Goal: Information Seeking & Learning: Learn about a topic

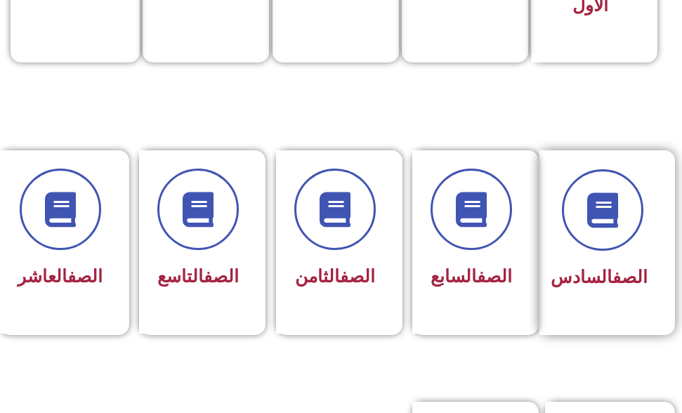
scroll to position [562, 0]
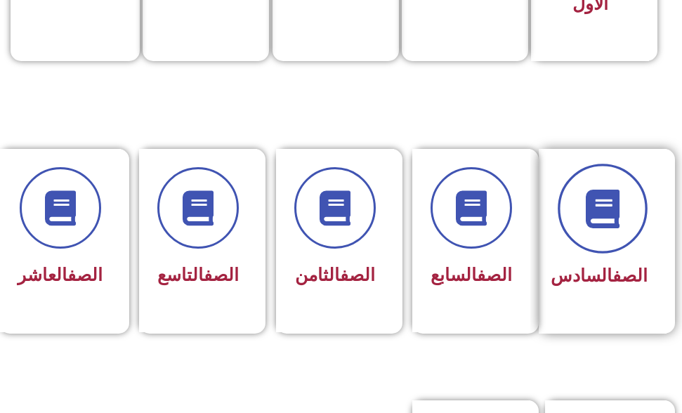
click at [595, 198] on icon at bounding box center [602, 208] width 39 height 39
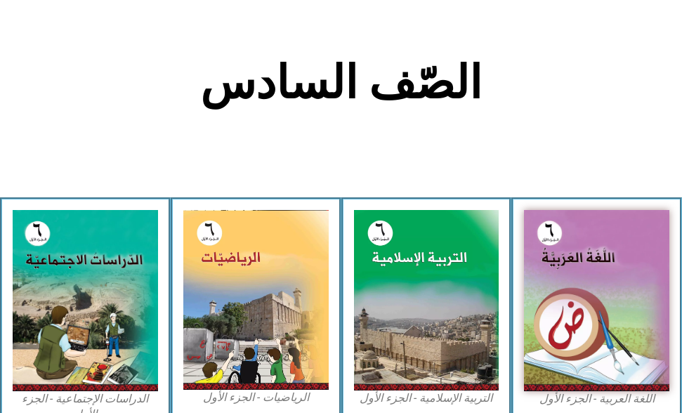
scroll to position [351, 0]
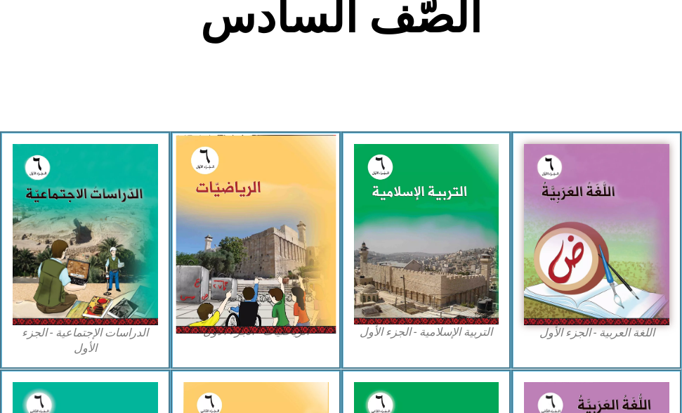
click at [228, 204] on img at bounding box center [256, 234] width 160 height 198
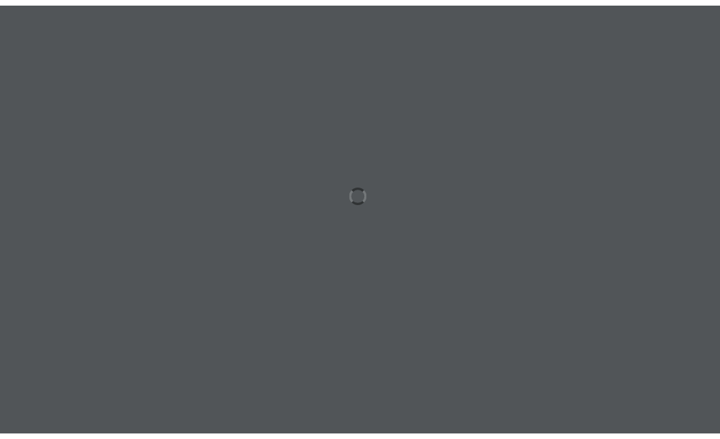
scroll to position [0, 44]
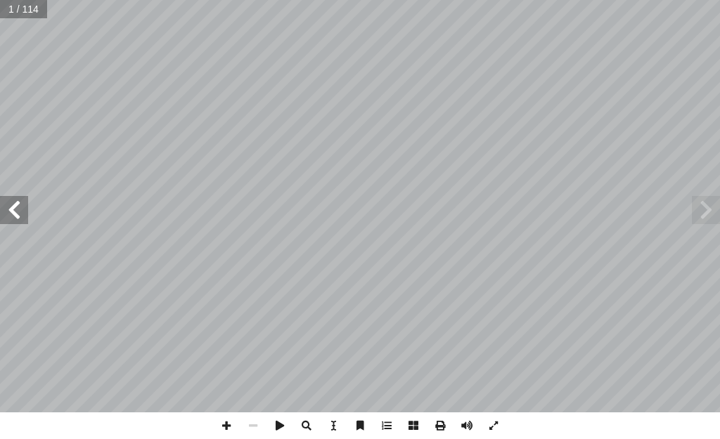
click at [18, 195] on div "الرياضيــات أ. [PERSON_NAME] أ. روان الصوص ) ً أ. [PERSON_NAME] (منسقا أ. [PERS…" at bounding box center [360, 206] width 720 height 412
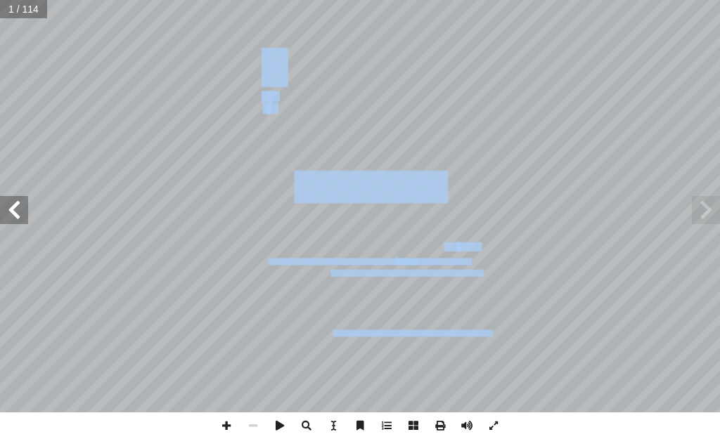
click at [15, 201] on span at bounding box center [14, 210] width 28 height 28
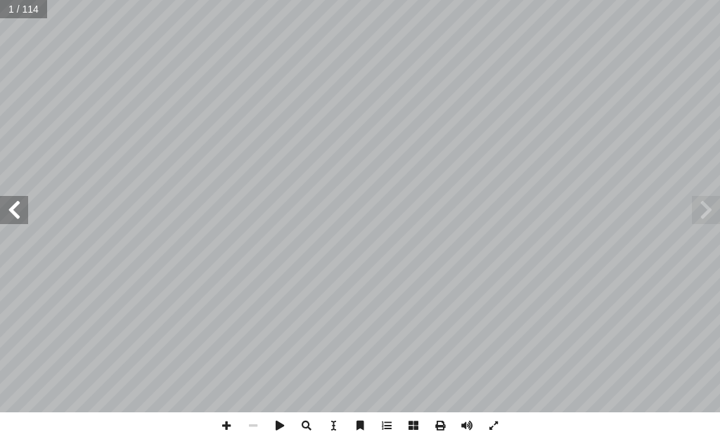
click at [15, 203] on span at bounding box center [14, 210] width 28 height 28
click at [16, 203] on span at bounding box center [14, 210] width 28 height 28
click at [17, 203] on span at bounding box center [14, 210] width 28 height 28
click at [18, 204] on span at bounding box center [14, 210] width 28 height 28
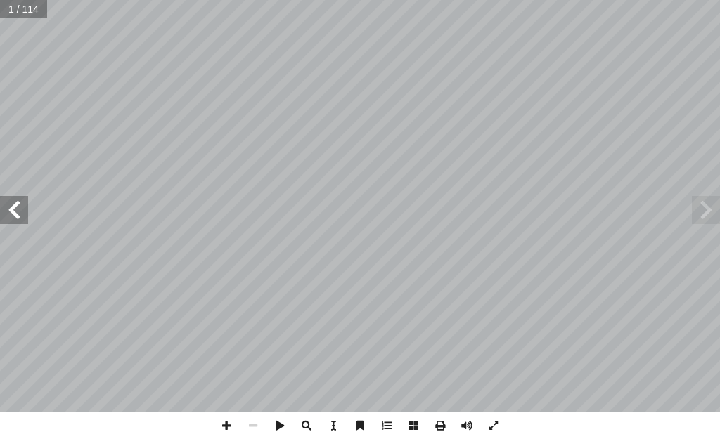
click at [18, 204] on span at bounding box center [14, 210] width 28 height 28
click at [19, 204] on span at bounding box center [14, 210] width 28 height 28
click at [20, 208] on span at bounding box center [14, 210] width 28 height 28
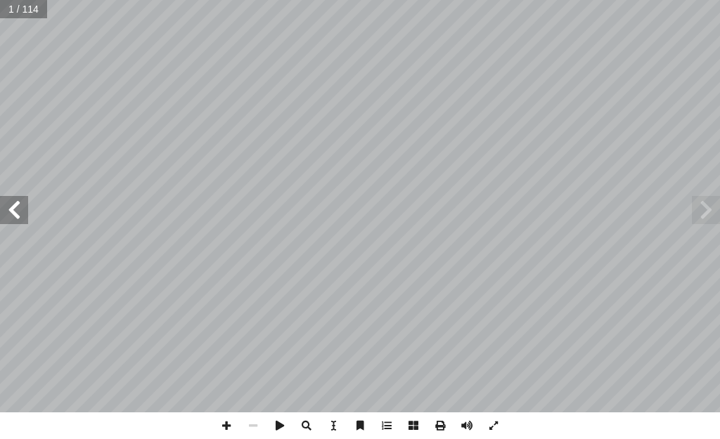
click at [20, 209] on span at bounding box center [14, 210] width 28 height 28
click at [20, 207] on span at bounding box center [14, 210] width 28 height 28
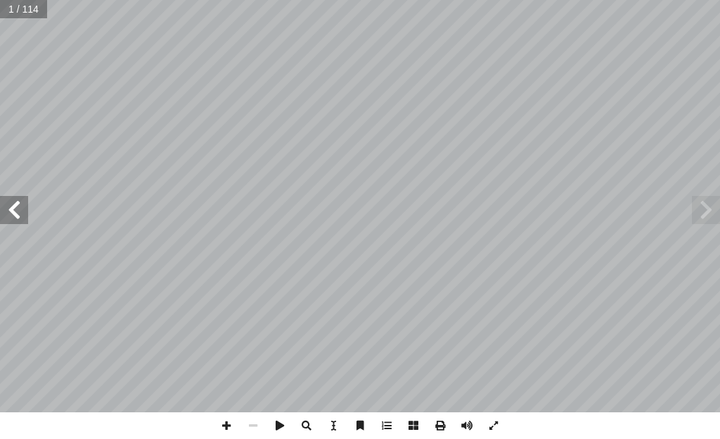
click at [20, 207] on span at bounding box center [14, 210] width 28 height 28
click at [13, 208] on span at bounding box center [14, 210] width 28 height 28
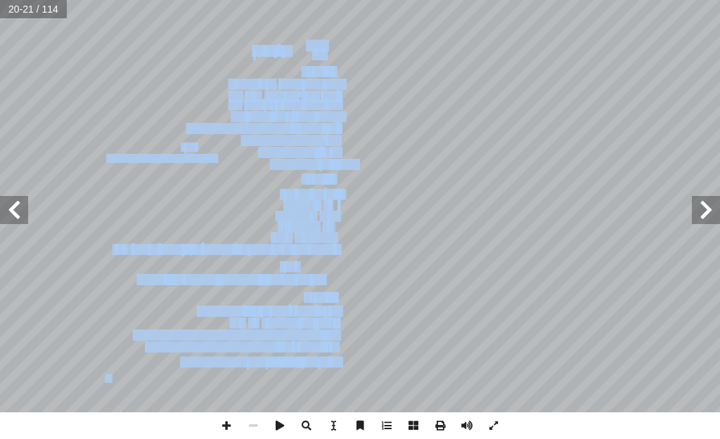
click at [13, 206] on span at bounding box center [14, 210] width 28 height 28
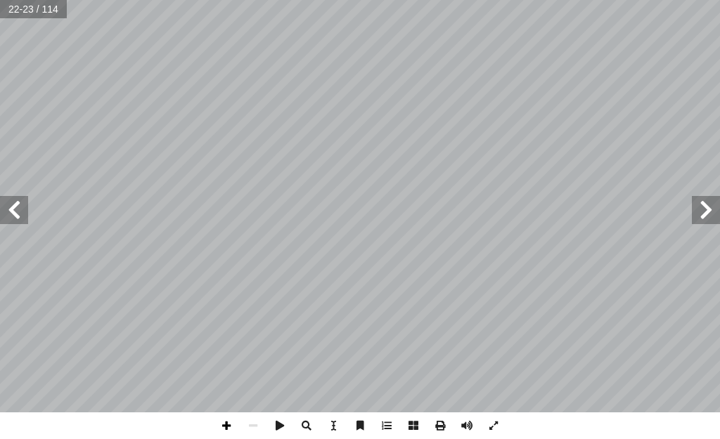
drag, startPoint x: 224, startPoint y: 424, endPoint x: 223, endPoint y: 417, distance: 7.2
click at [223, 412] on span at bounding box center [226, 425] width 27 height 27
